Goal: Task Accomplishment & Management: Manage account settings

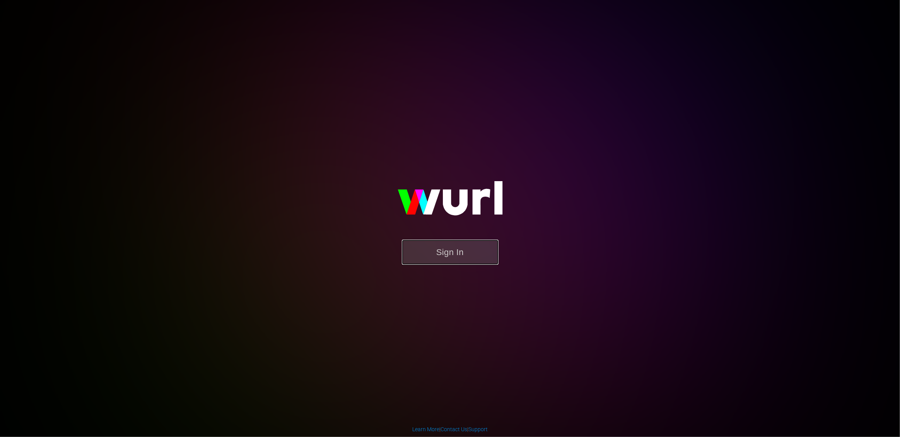
click at [453, 260] on button "Sign In" at bounding box center [450, 252] width 97 height 25
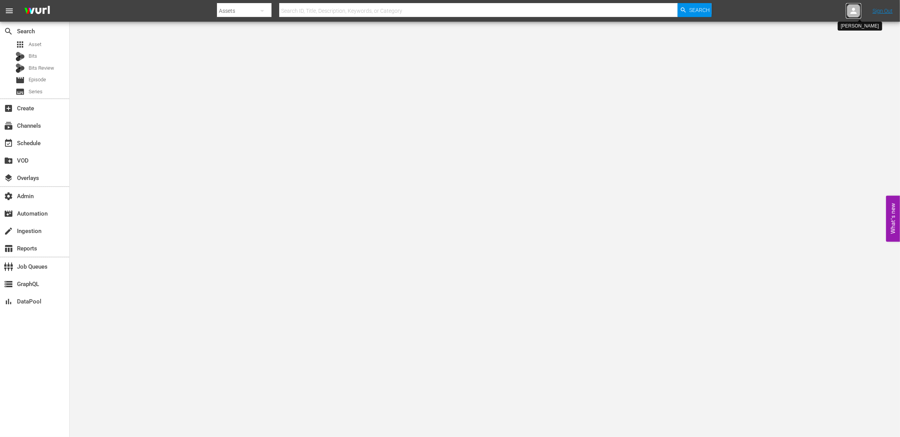
click at [851, 14] on icon at bounding box center [853, 10] width 9 height 9
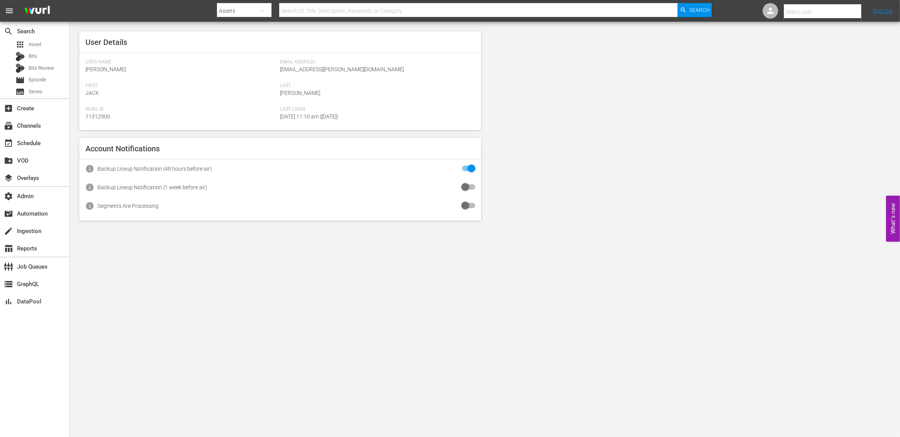
click at [809, 15] on input "text" at bounding box center [833, 12] width 99 height 19
